Goal: Information Seeking & Learning: Understand process/instructions

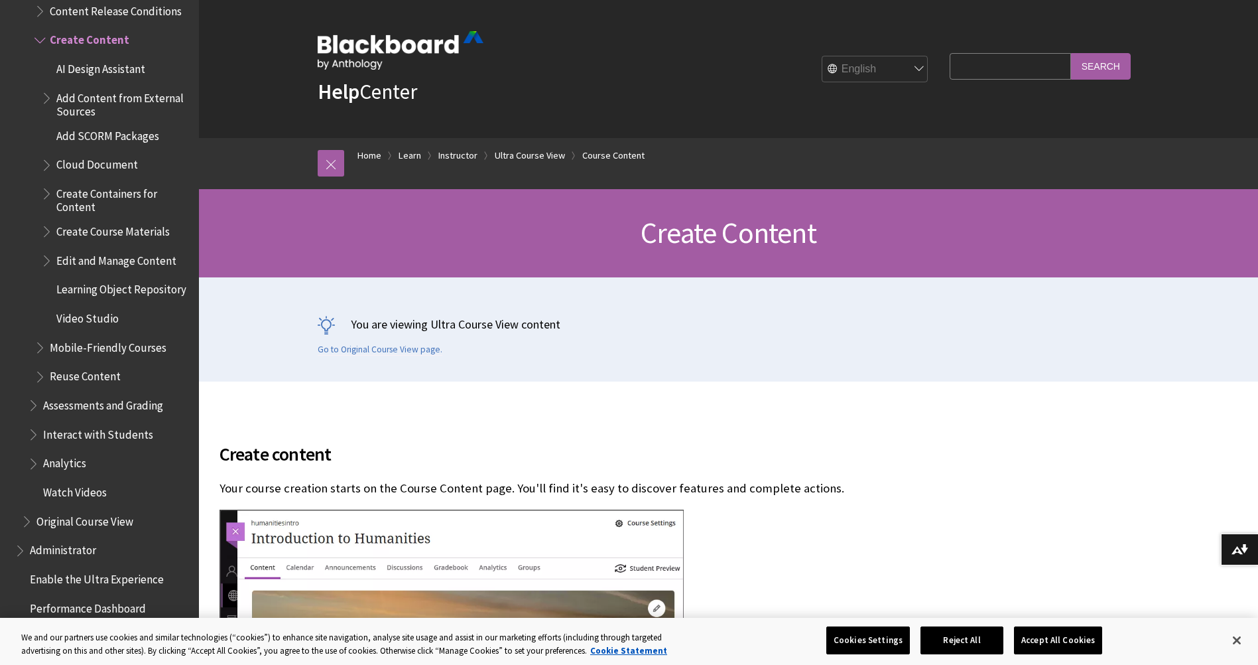
click at [991, 72] on input "Search Query" at bounding box center [1010, 66] width 121 height 26
type input "add staff to a page"
click at [1071, 53] on input "Search" at bounding box center [1101, 66] width 60 height 26
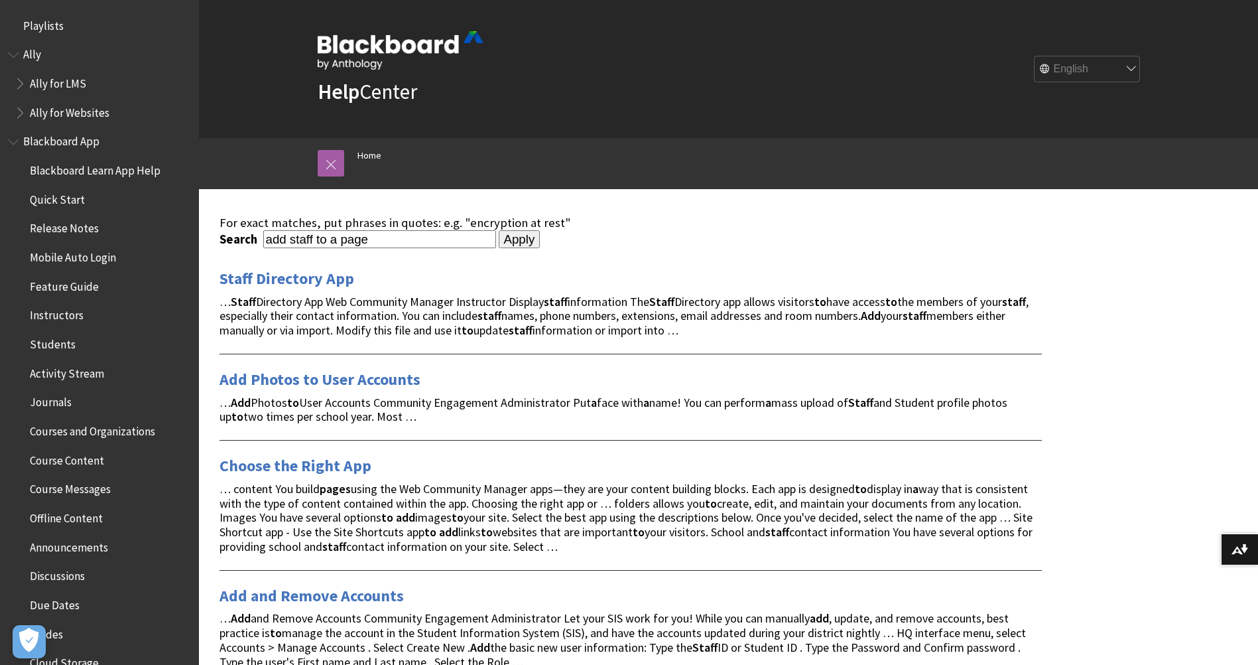
click at [59, 318] on span "Instructors" at bounding box center [57, 313] width 54 height 18
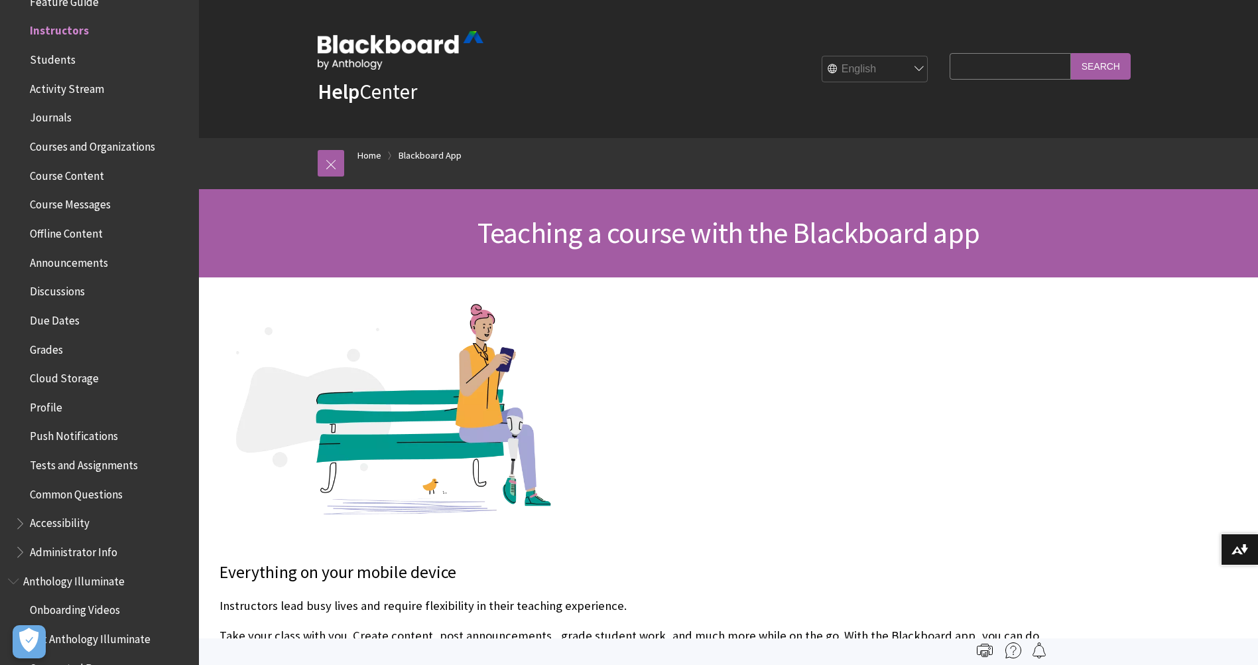
click at [997, 58] on input "Search Query" at bounding box center [1010, 66] width 121 height 26
type input "add instructor"
click at [1071, 53] on input "Search" at bounding box center [1101, 66] width 60 height 26
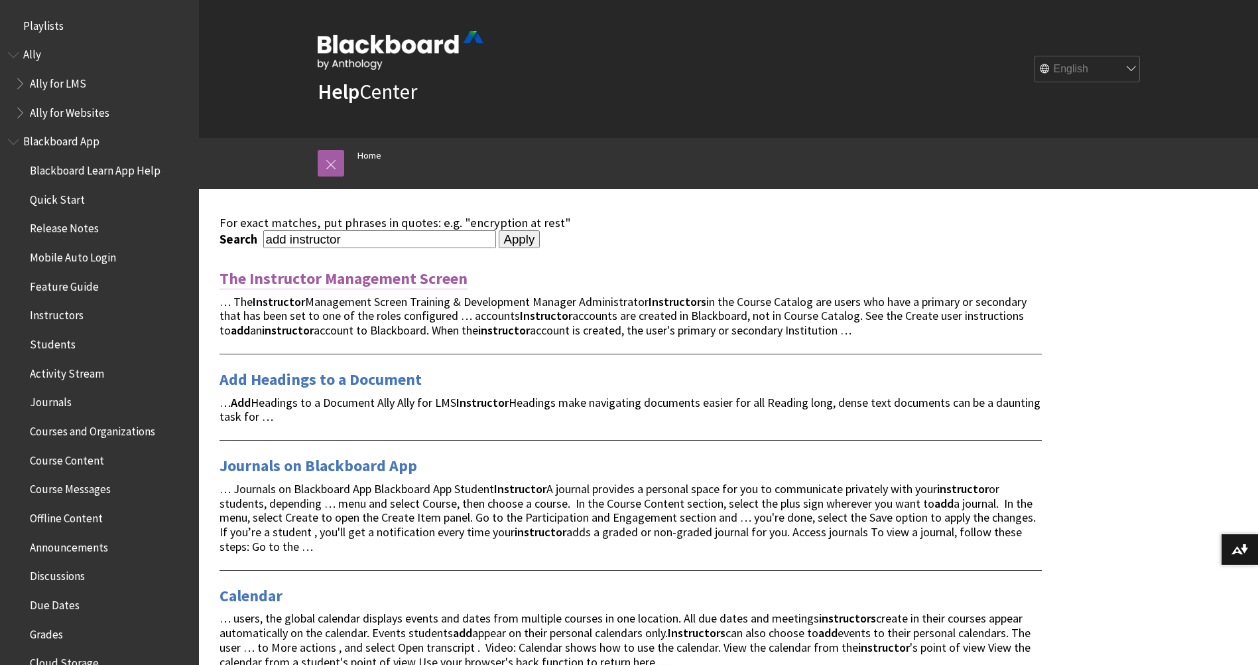
click at [359, 277] on link "The Instructor Management Screen" at bounding box center [344, 278] width 248 height 21
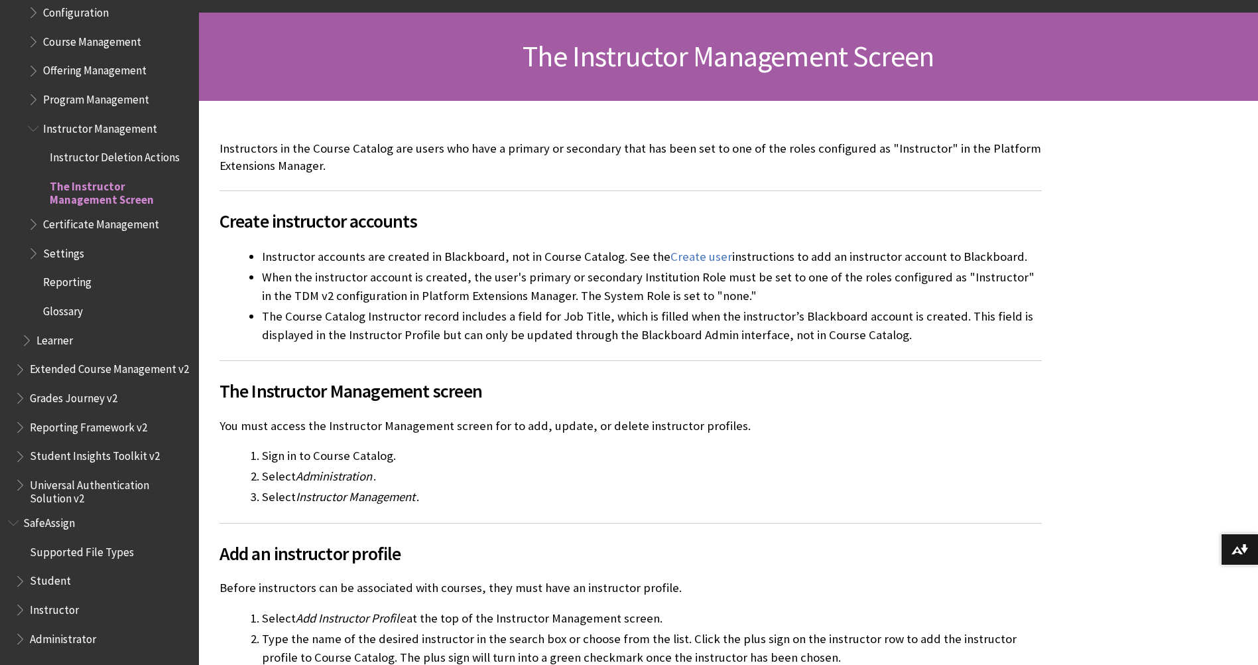
scroll to position [265, 0]
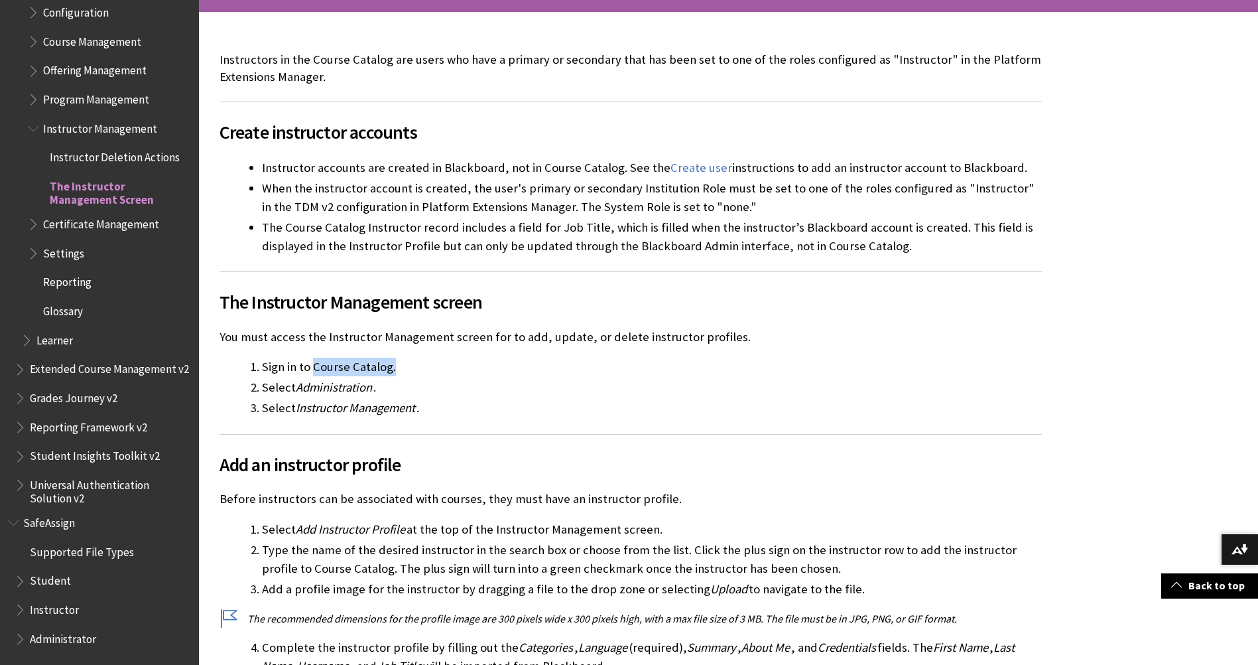
drag, startPoint x: 314, startPoint y: 368, endPoint x: 409, endPoint y: 367, distance: 94.9
click at [409, 367] on li "Sign in to Course Catalog." at bounding box center [652, 367] width 780 height 19
drag, startPoint x: 409, startPoint y: 367, endPoint x: 370, endPoint y: 365, distance: 38.5
click at [370, 365] on li "Sign in to Course Catalog." at bounding box center [652, 367] width 780 height 19
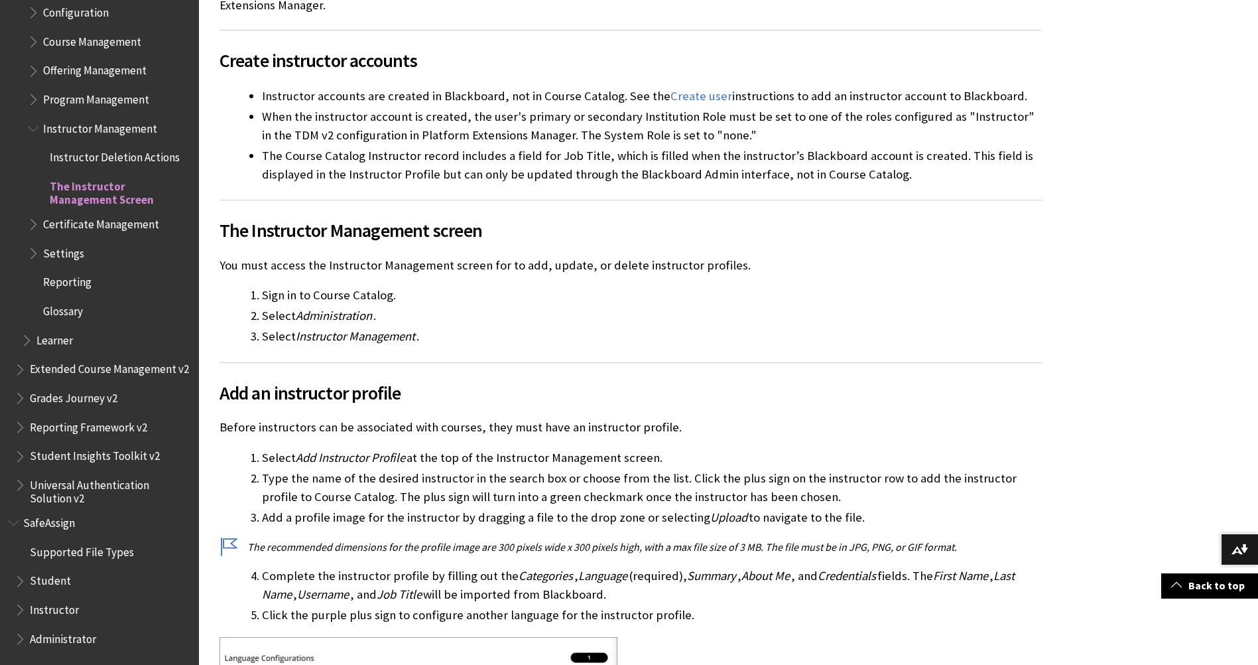
scroll to position [398, 0]
